Goal: Task Accomplishment & Management: Use online tool/utility

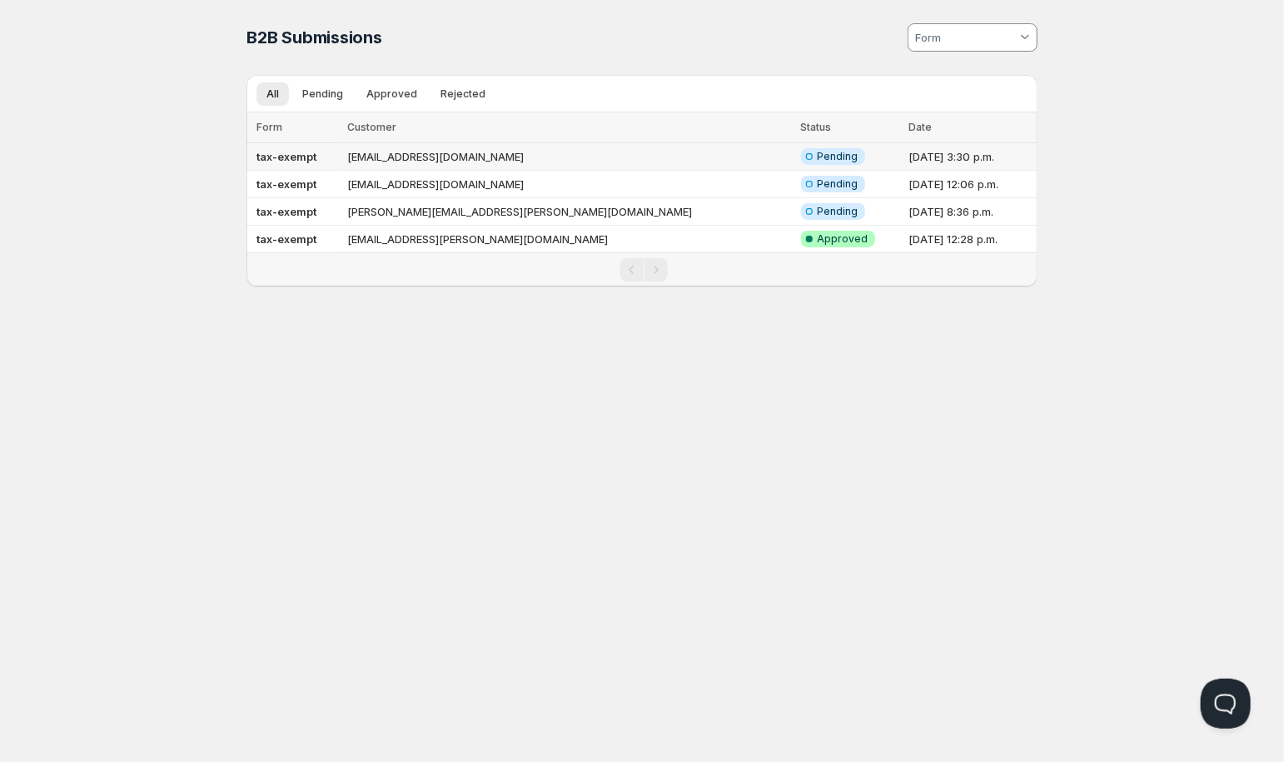
click at [342, 155] on td "tax-exempt" at bounding box center [294, 156] width 96 height 27
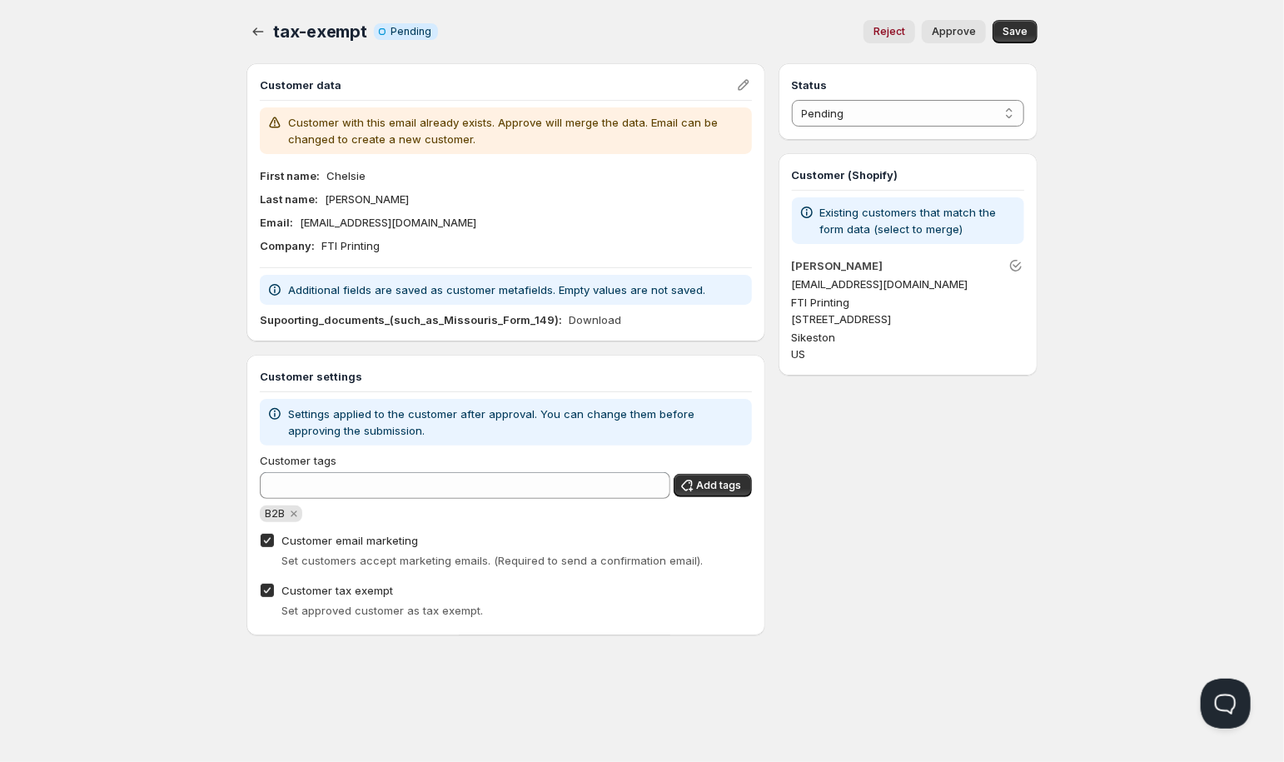
click at [968, 26] on button "Approve" at bounding box center [954, 31] width 64 height 23
select select "1"
